Goal: Information Seeking & Learning: Learn about a topic

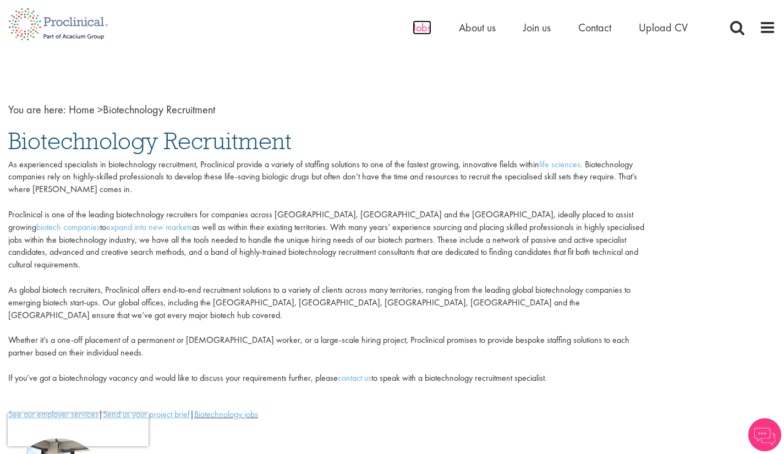
click at [422, 24] on span "Jobs" at bounding box center [422, 27] width 19 height 14
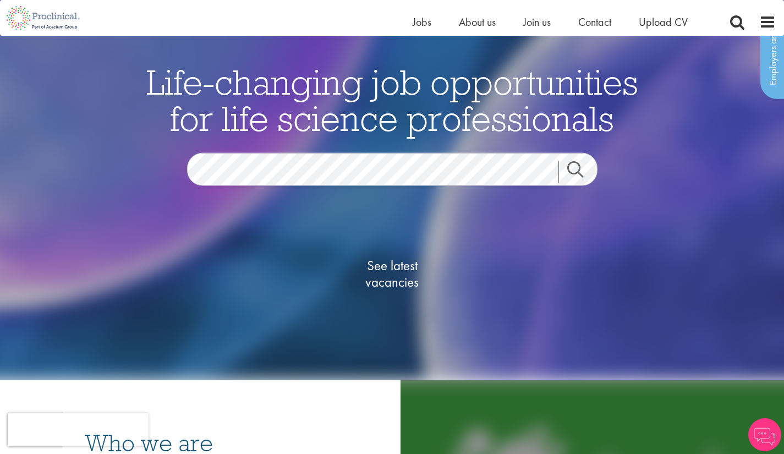
scroll to position [48, 0]
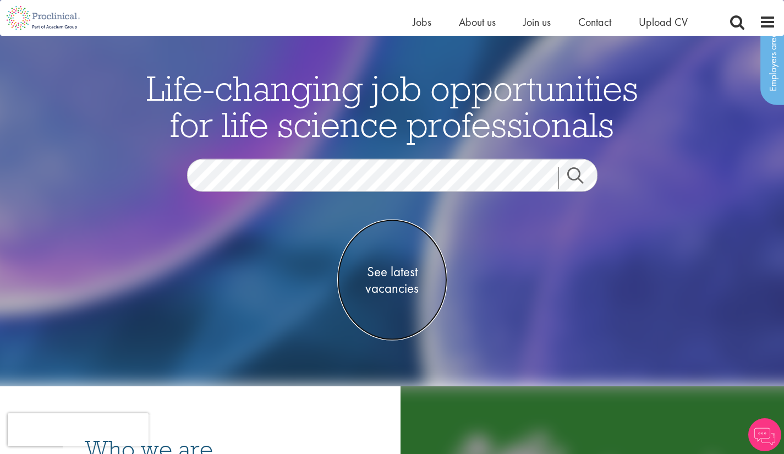
click at [386, 290] on span "See latest vacancies" at bounding box center [392, 279] width 110 height 33
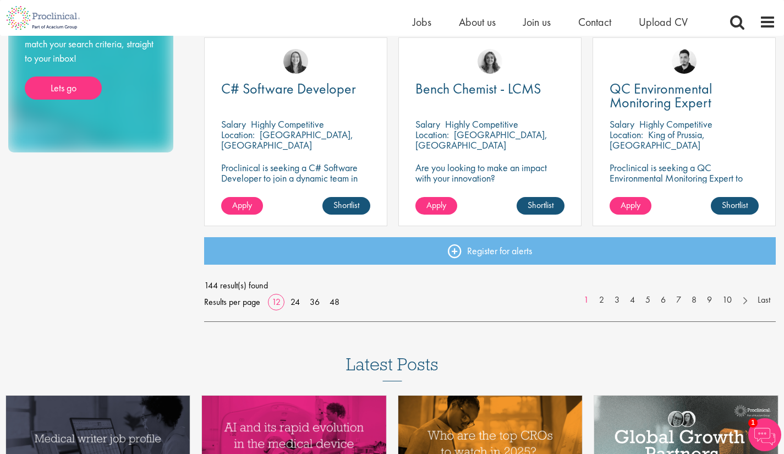
scroll to position [812, 0]
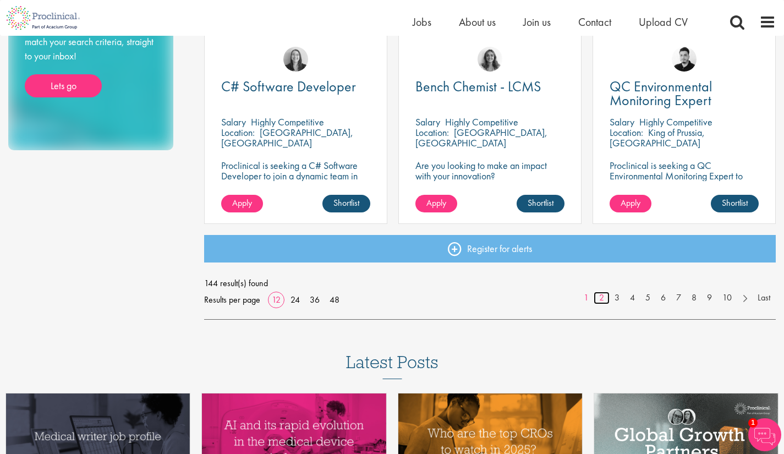
click at [602, 294] on link "2" at bounding box center [602, 298] width 16 height 13
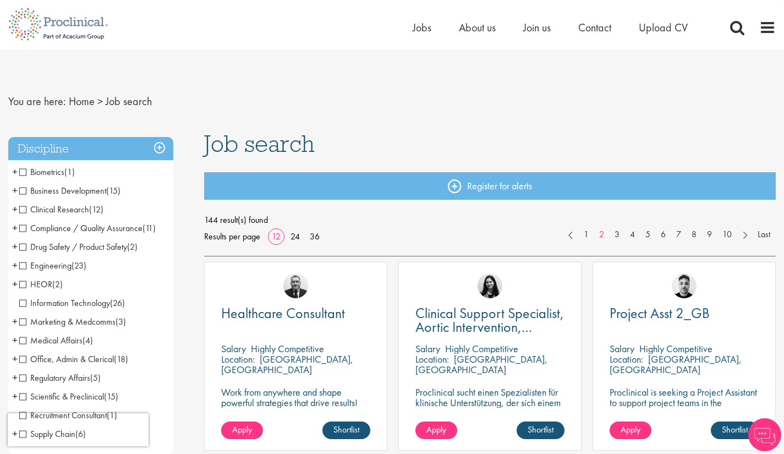
click at [17, 190] on span "+" at bounding box center [15, 190] width 6 height 17
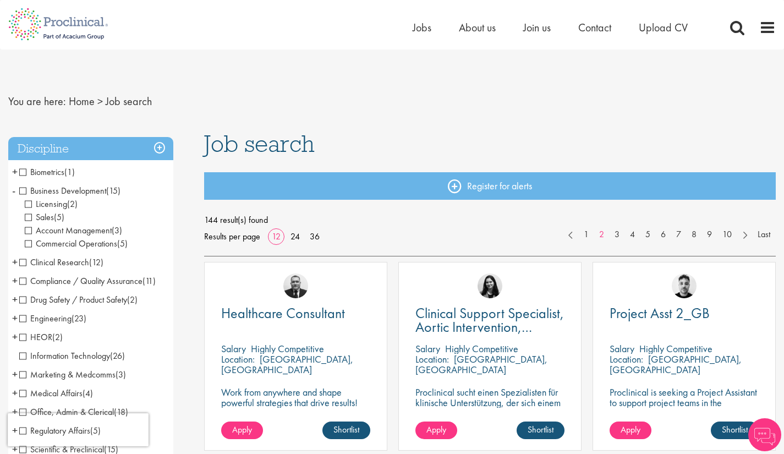
click at [24, 189] on span "Business Development" at bounding box center [62, 191] width 87 height 12
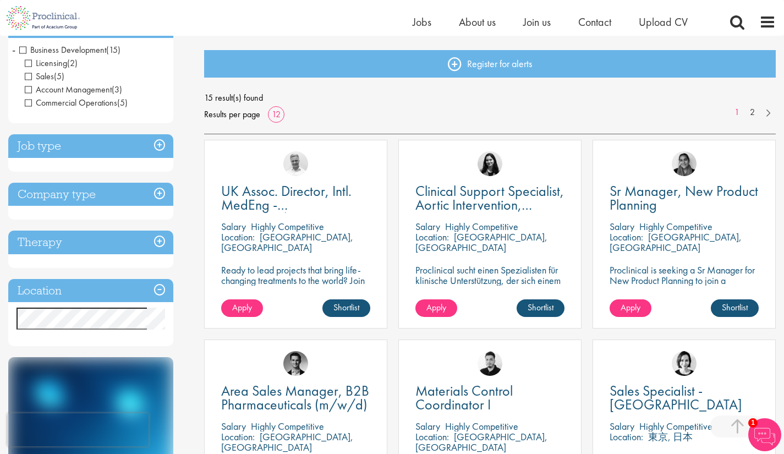
scroll to position [106, 0]
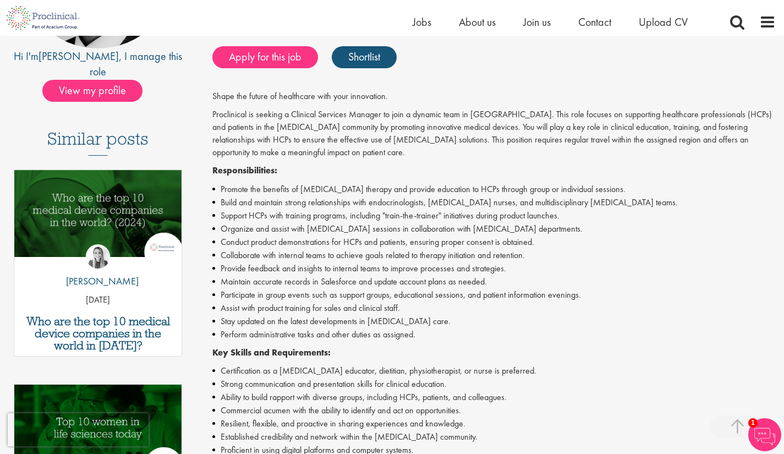
scroll to position [468, 0]
